Goal: Task Accomplishment & Management: Manage account settings

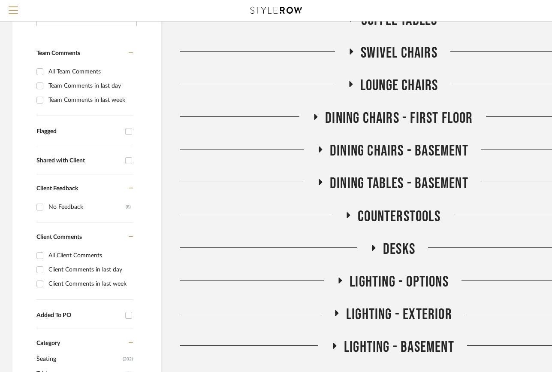
scroll to position [150, 0]
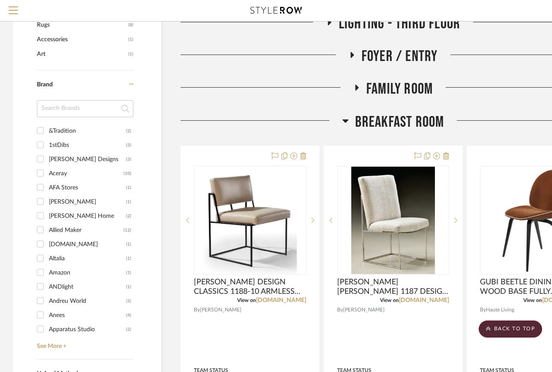
scroll to position [595, 0]
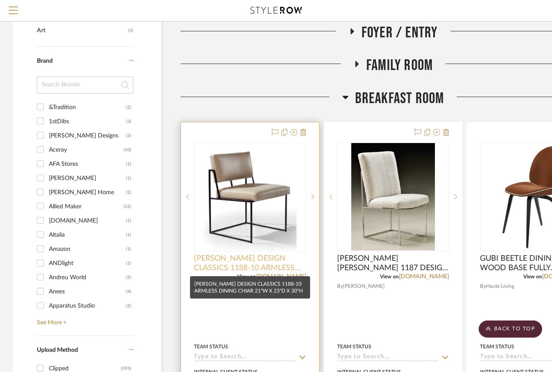
click at [248, 263] on span "THAYER COGGINS DESIGN CLASSICS 1188-10 ARMLESS DINING CHIAR 21"W X 23"D X 30"H" at bounding box center [250, 263] width 112 height 19
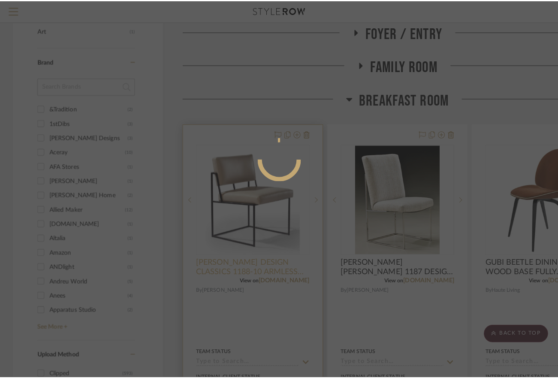
scroll to position [0, 0]
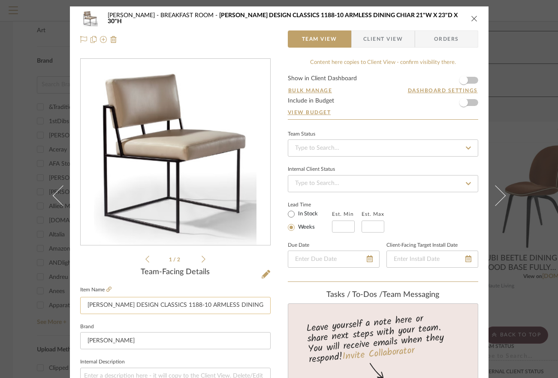
click at [135, 304] on input "THAYER COGGINS DESIGN CLASSICS 1188-10 ARMLESS DINING CHIAR 21"W X 23"D X 30"H" at bounding box center [175, 305] width 191 height 17
type input "[PERSON_NAME] DESIGN CLASSICS 1188-10 ARMLESS DINING CHIAR 21"W X 23"D X 30"H"
click at [471, 18] on button "close" at bounding box center [475, 19] width 8 height 8
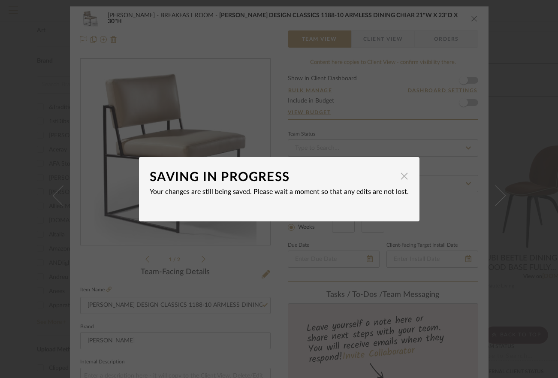
click at [396, 176] on span "button" at bounding box center [404, 176] width 17 height 17
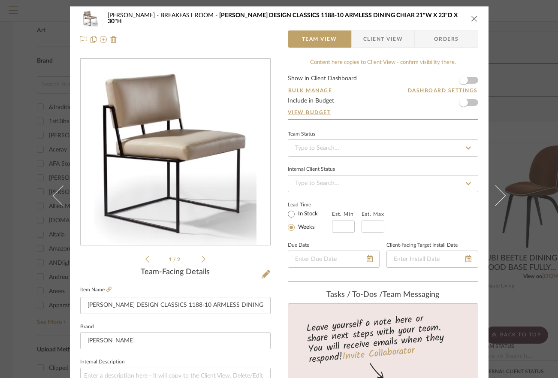
click at [472, 16] on icon "close" at bounding box center [474, 18] width 7 height 7
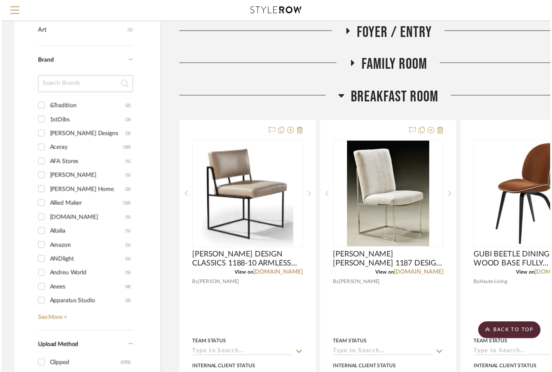
scroll to position [595, 0]
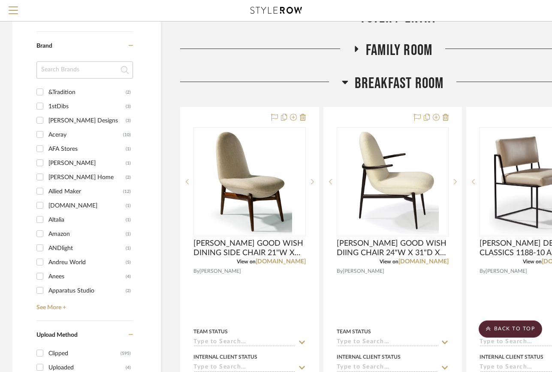
scroll to position [612, 0]
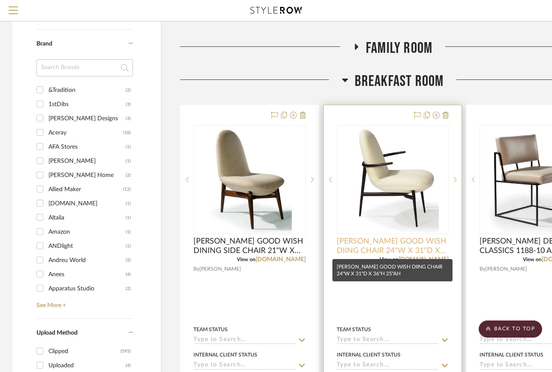
click at [416, 238] on span "THAYER COGGIN GOOD WISH DIING CHAIR 24"W X 31"D X 36"H 25"AH" at bounding box center [393, 245] width 112 height 19
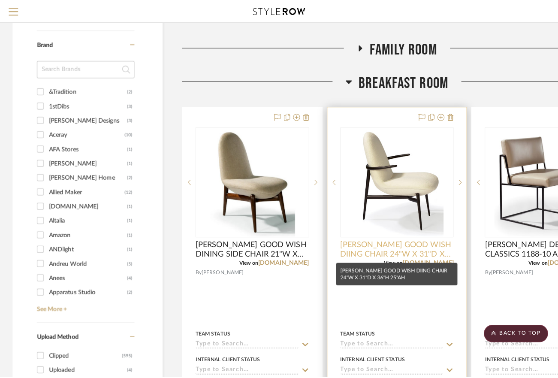
scroll to position [0, 0]
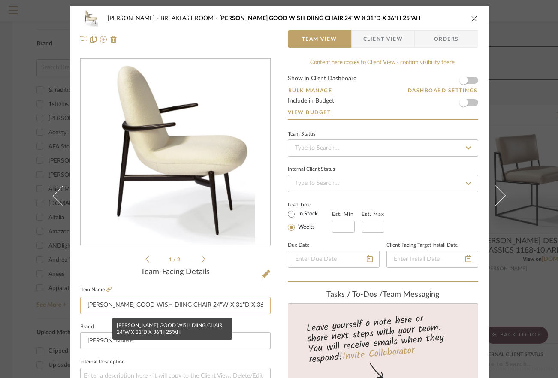
click at [185, 303] on input "THAYER COGGIN GOOD WISH DIING CHAIR 24"W X 31"D X 36"H 25"AH" at bounding box center [175, 305] width 191 height 17
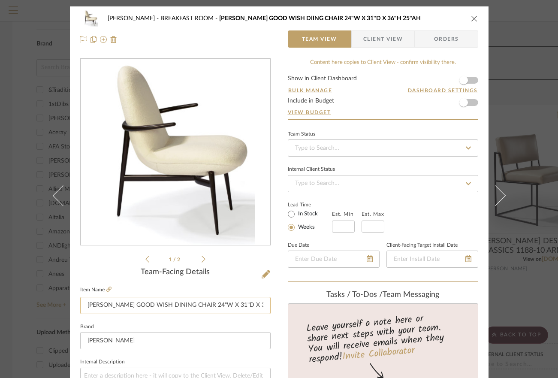
click at [194, 304] on input "THAYER COGGIN GOOD WISH DINING CHAIR 24"W X 31"D X 36"H 25"AH" at bounding box center [175, 305] width 191 height 17
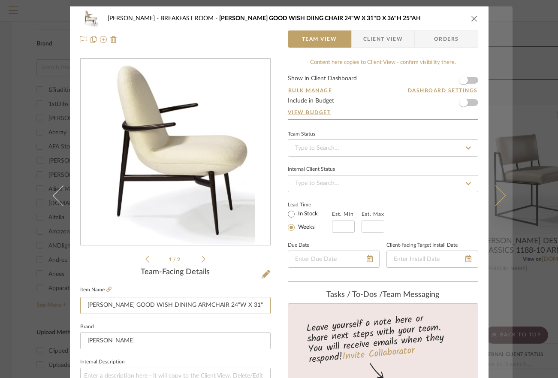
type input "[PERSON_NAME] GOOD WISH DINING ARMCHAIR 24"W X 31"D X 36"H 25"AH"
click at [496, 21] on button at bounding box center [501, 195] width 24 height 378
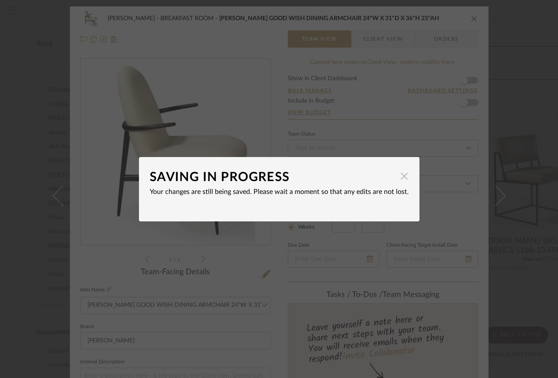
click at [397, 179] on span "button" at bounding box center [404, 176] width 17 height 17
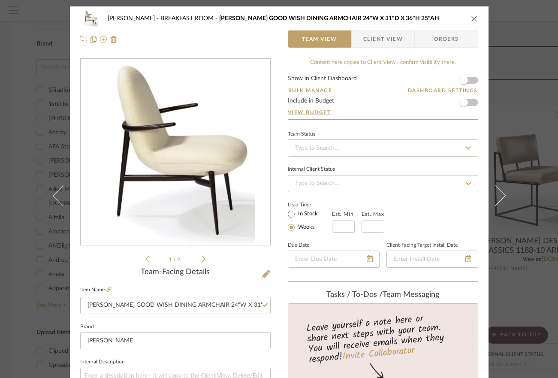
scroll to position [6, 0]
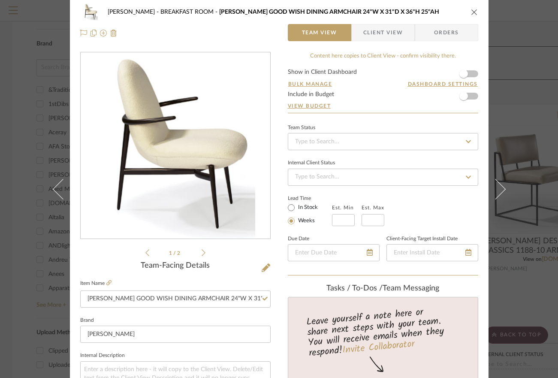
click at [473, 12] on icon "close" at bounding box center [474, 12] width 7 height 7
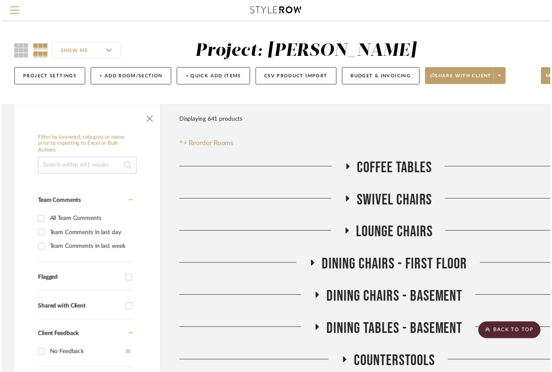
scroll to position [612, 0]
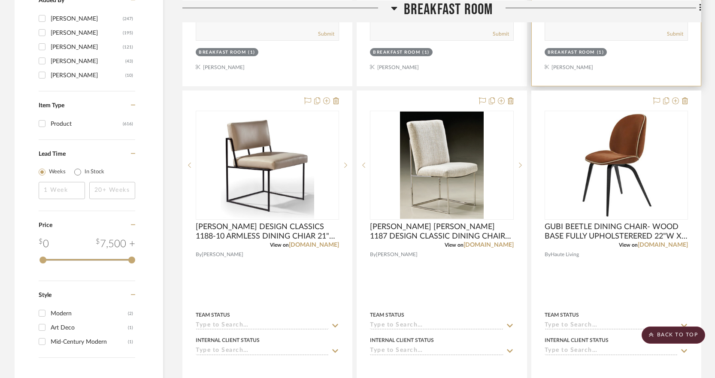
scroll to position [1048, 0]
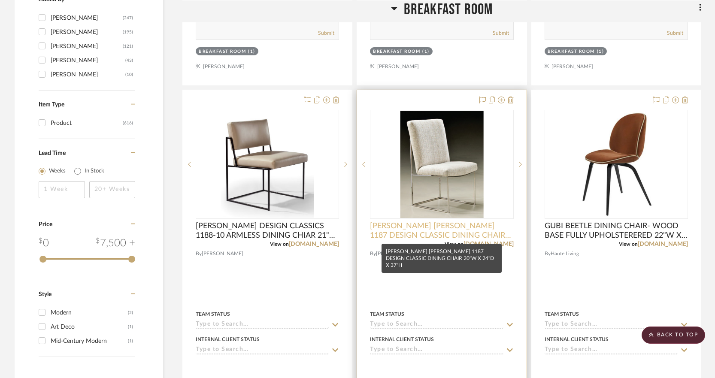
click at [430, 232] on span "[PERSON_NAME] [PERSON_NAME] 1187 DESIGN CLASSIC DINING CHAIR 20"W X 24"D X 37"H" at bounding box center [441, 230] width 143 height 19
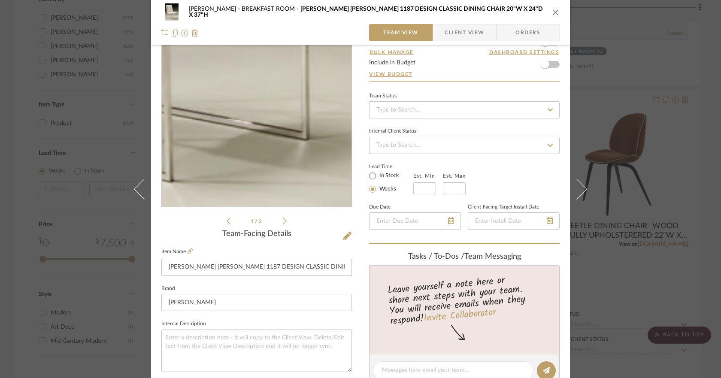
scroll to position [58, 0]
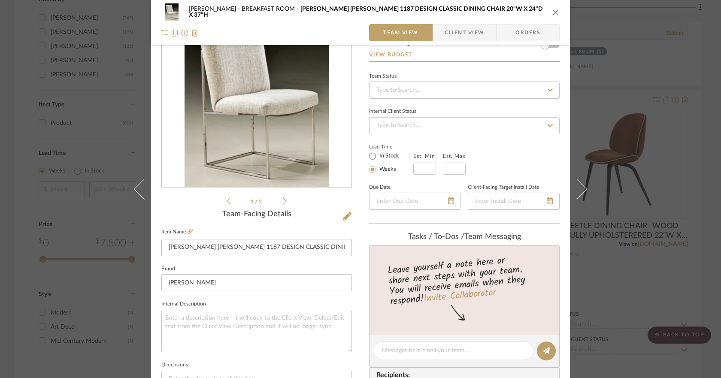
drag, startPoint x: 216, startPoint y: 247, endPoint x: 266, endPoint y: 246, distance: 49.8
click at [266, 246] on input "[PERSON_NAME] [PERSON_NAME] 1187 DESIGN CLASSIC DINING CHAIR 20"W X 24"D X 37"H" at bounding box center [256, 247] width 191 height 17
click at [279, 248] on input "[PERSON_NAME] 1187 DESIGN CLASSIC DINING CHAIR 20"W X 24"D X 37"H" at bounding box center [256, 247] width 191 height 17
click at [318, 248] on input "[PERSON_NAME] 1187 DESIGN CLASSIC 1187 DINING CHAIR 20"W X 24"D X 37"H" at bounding box center [256, 247] width 191 height 17
drag, startPoint x: 217, startPoint y: 246, endPoint x: 231, endPoint y: 246, distance: 13.7
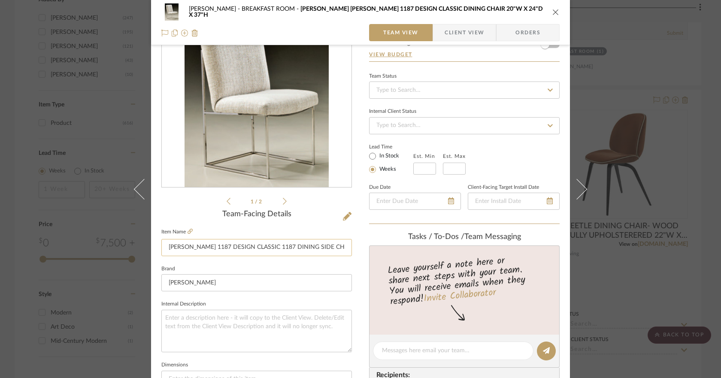
click at [231, 246] on input "[PERSON_NAME] 1187 DESIGN CLASSIC 1187 DINING SIDE CHAIR 20"W X 24"D X 37"H" at bounding box center [256, 247] width 191 height 17
type input "[PERSON_NAME] DESIGN CLASSIC 1187 DINING SIDE CHAIR 20"W X 24"D X 37"H"
click at [555, 9] on icon "close" at bounding box center [555, 12] width 7 height 7
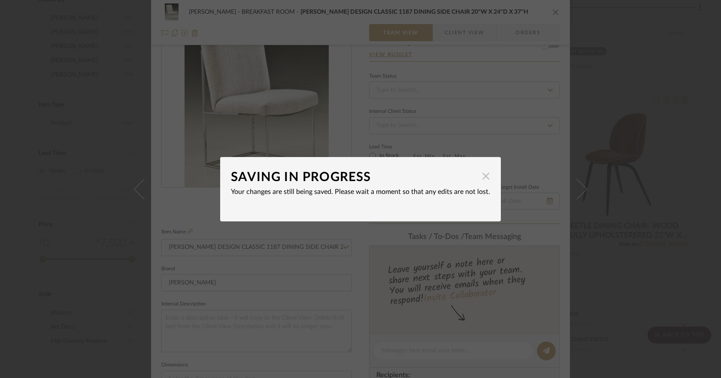
click at [481, 176] on span "button" at bounding box center [485, 176] width 17 height 17
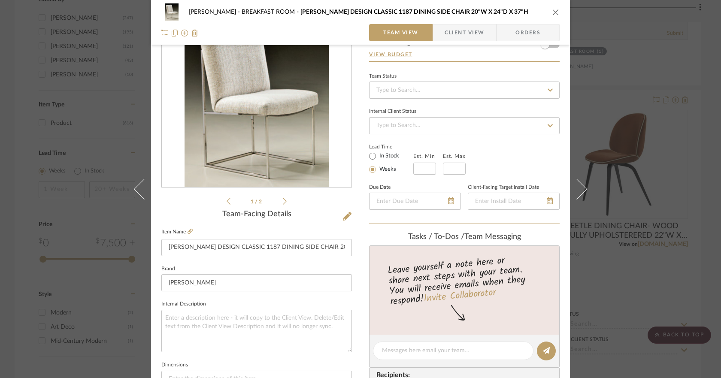
click at [552, 9] on icon "close" at bounding box center [555, 12] width 7 height 7
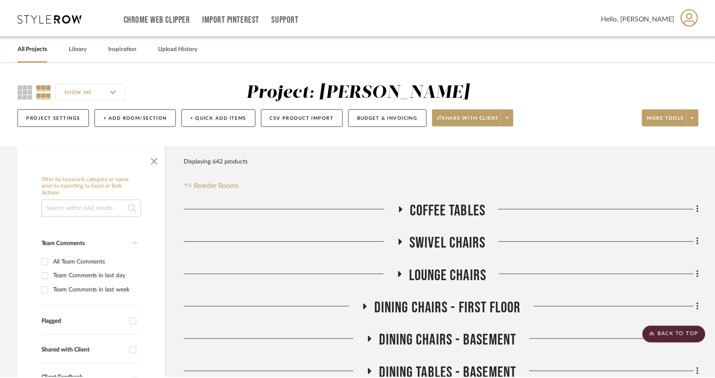
scroll to position [1048, 0]
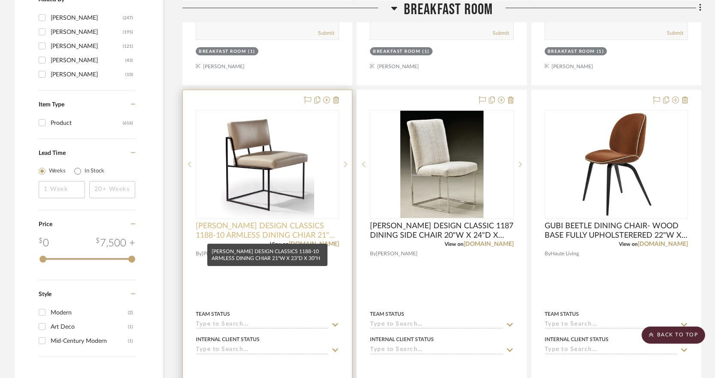
click at [290, 228] on span "[PERSON_NAME] DESIGN CLASSICS 1188-10 ARMLESS DINING CHIAR 21"W X 23"D X 30"H" at bounding box center [267, 230] width 143 height 19
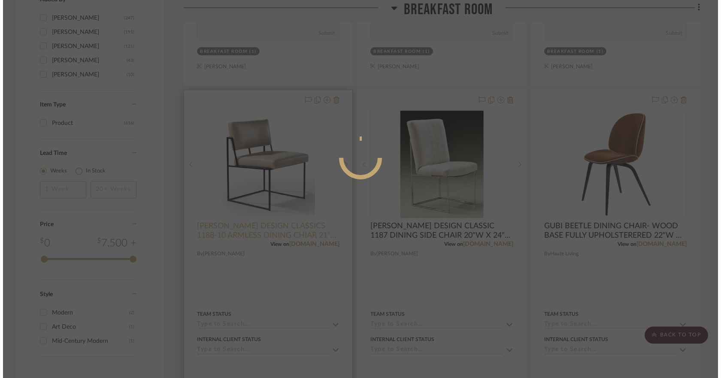
scroll to position [0, 0]
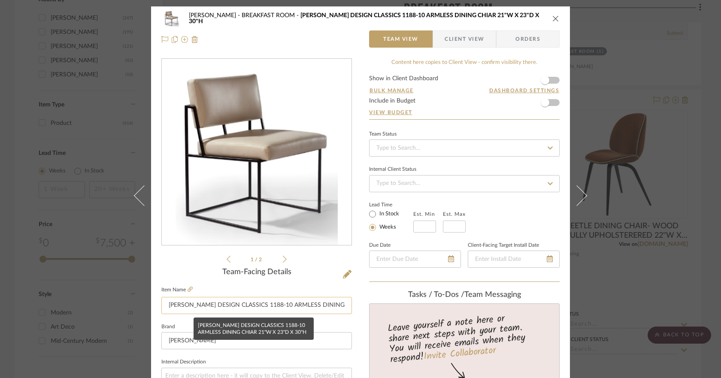
click at [266, 304] on input "[PERSON_NAME] DESIGN CLASSICS 1188-10 ARMLESS DINING CHIAR 21"W X 23"D X 30"H" at bounding box center [256, 305] width 191 height 17
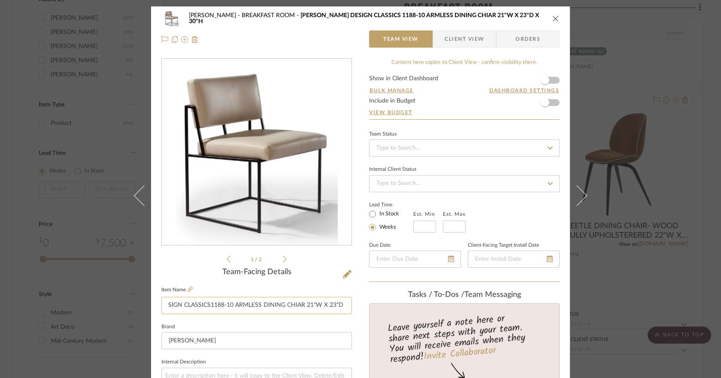
scroll to position [0, 76]
drag, startPoint x: 321, startPoint y: 303, endPoint x: 344, endPoint y: 304, distance: 22.3
click at [344, 304] on input "[PERSON_NAME] DESIGN CLASSICS1188-10 ARMLESS DINING CHIAR 21"W X 23"D X 30"H" at bounding box center [256, 305] width 191 height 17
click at [266, 305] on input "[PERSON_NAME] DESIGN CLASSICS1188-10 ARMLESS DINING CHIAR 21"W X 23"D X 30"H" at bounding box center [256, 305] width 191 height 17
type input "[PERSON_NAME] DESIGN CLASSICS1188-10 ARMLESS DINING SIDE CHIAR 21"W X 23"D X 30…"
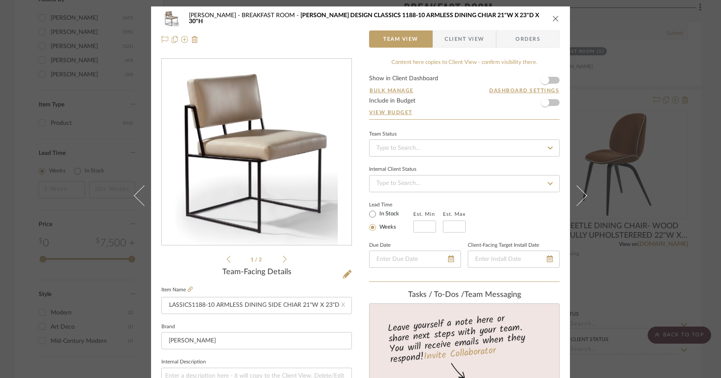
scroll to position [0, 0]
click at [552, 18] on icon "close" at bounding box center [555, 18] width 7 height 7
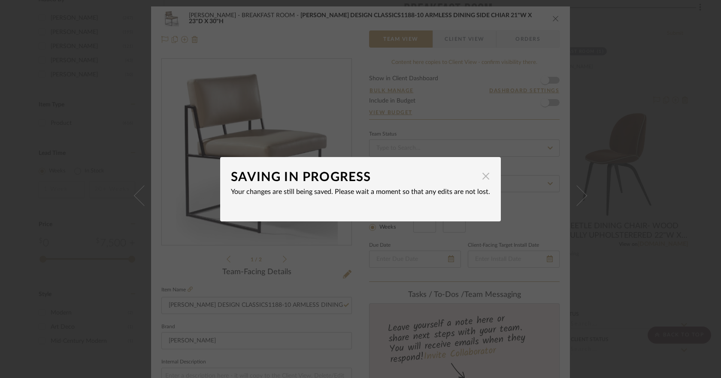
click at [482, 177] on span "button" at bounding box center [485, 176] width 17 height 17
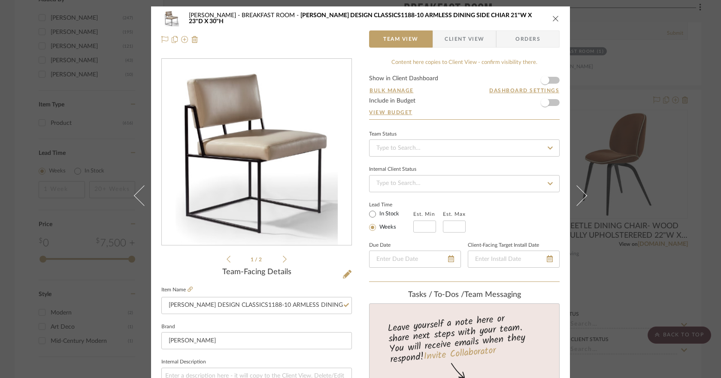
click at [558, 21] on div "[PERSON_NAME] BREAKFAST ROOM [PERSON_NAME] DESIGN CLASSICS1188-10 ARMLESS DININ…" at bounding box center [360, 28] width 419 height 45
click at [554, 18] on icon "close" at bounding box center [555, 18] width 7 height 7
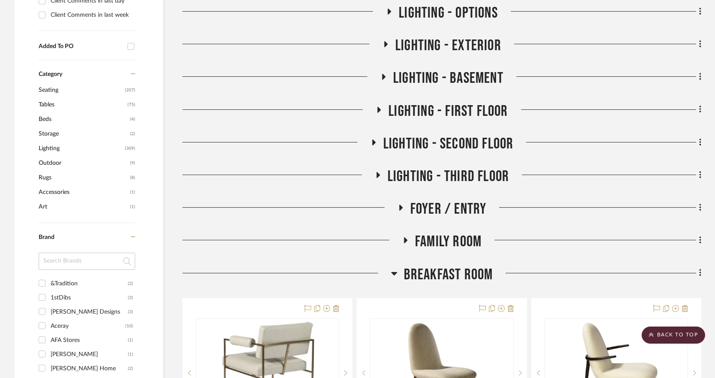
scroll to position [456, 0]
